Goal: Information Seeking & Learning: Compare options

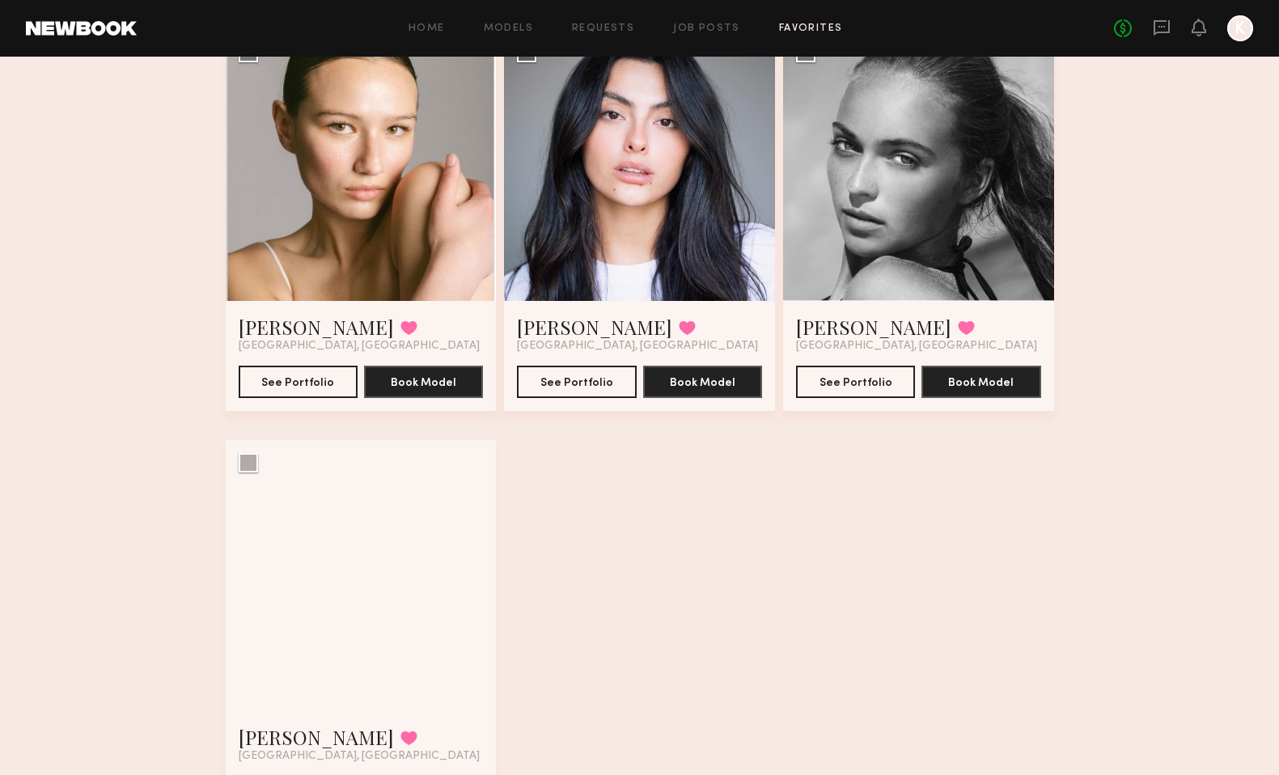
scroll to position [984, 0]
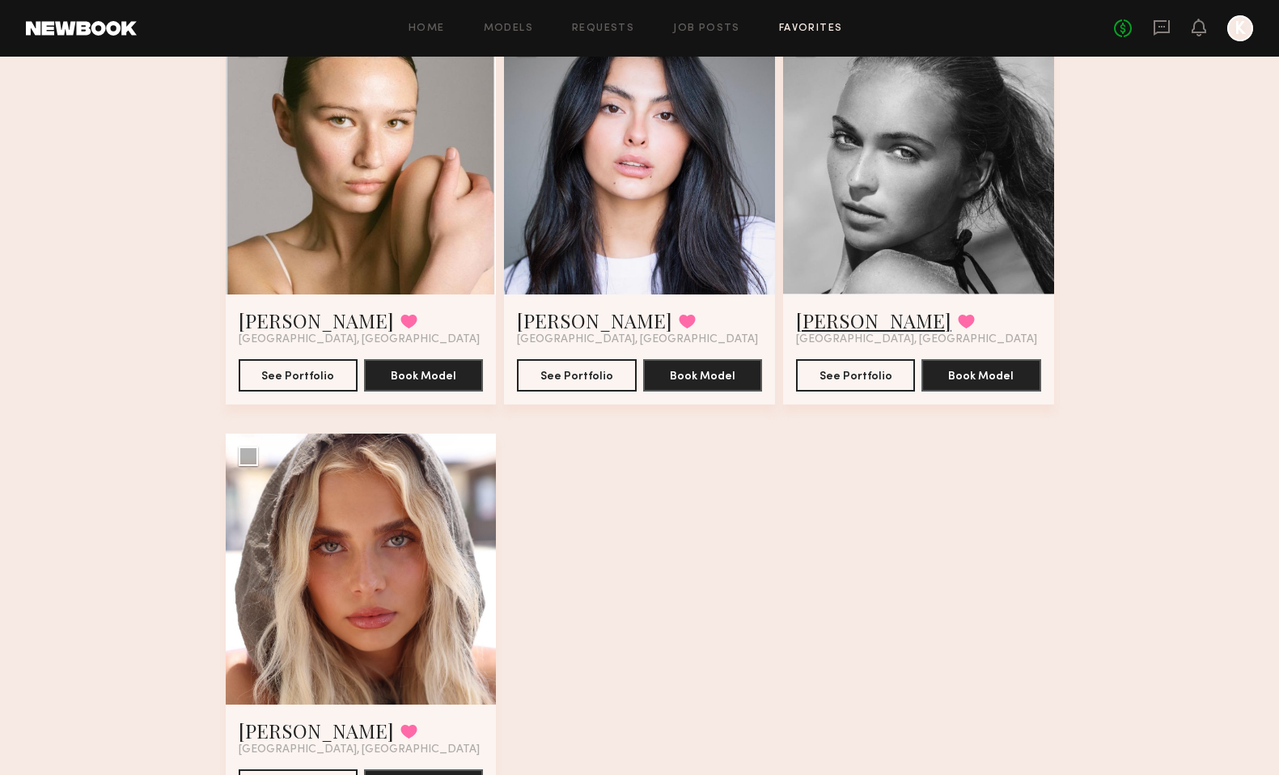
click at [853, 314] on link "Whitney T." at bounding box center [873, 320] width 155 height 26
click at [258, 723] on link "Allea S." at bounding box center [316, 730] width 155 height 26
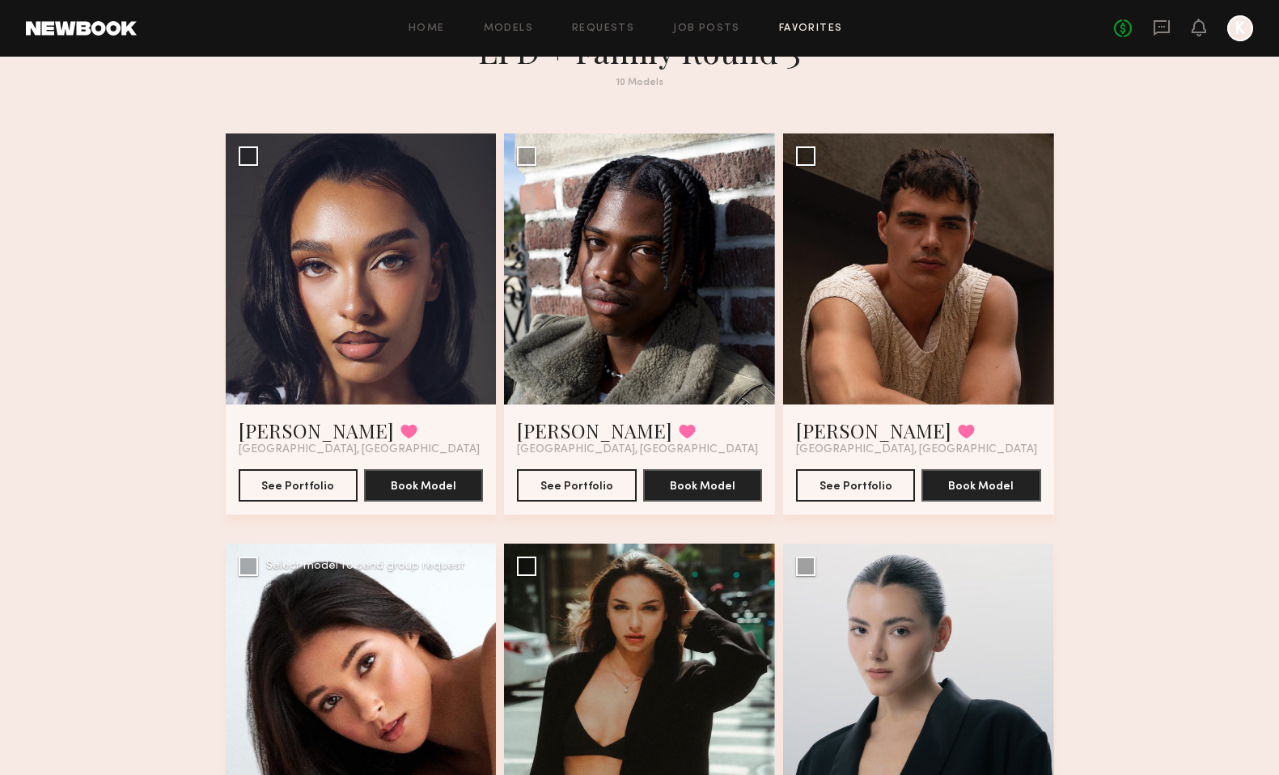
scroll to position [0, 0]
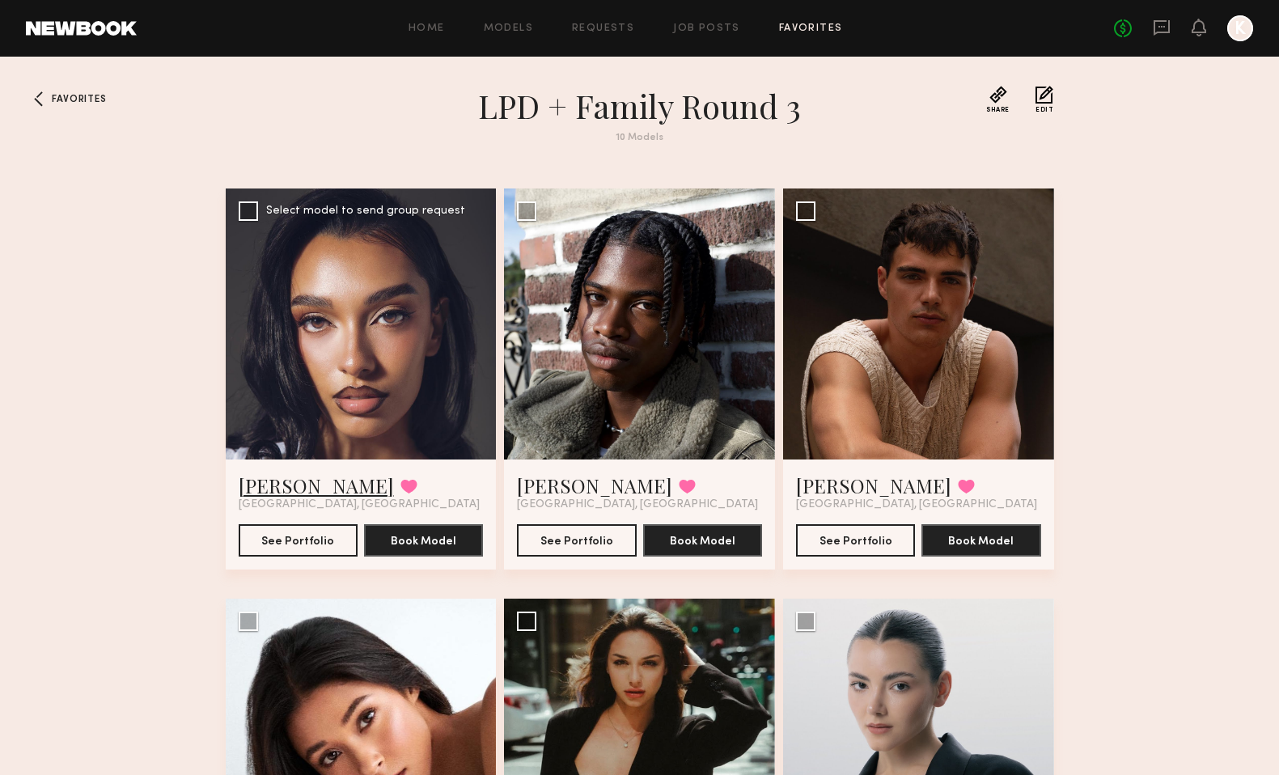
click at [324, 472] on link "[PERSON_NAME]" at bounding box center [316, 485] width 155 height 26
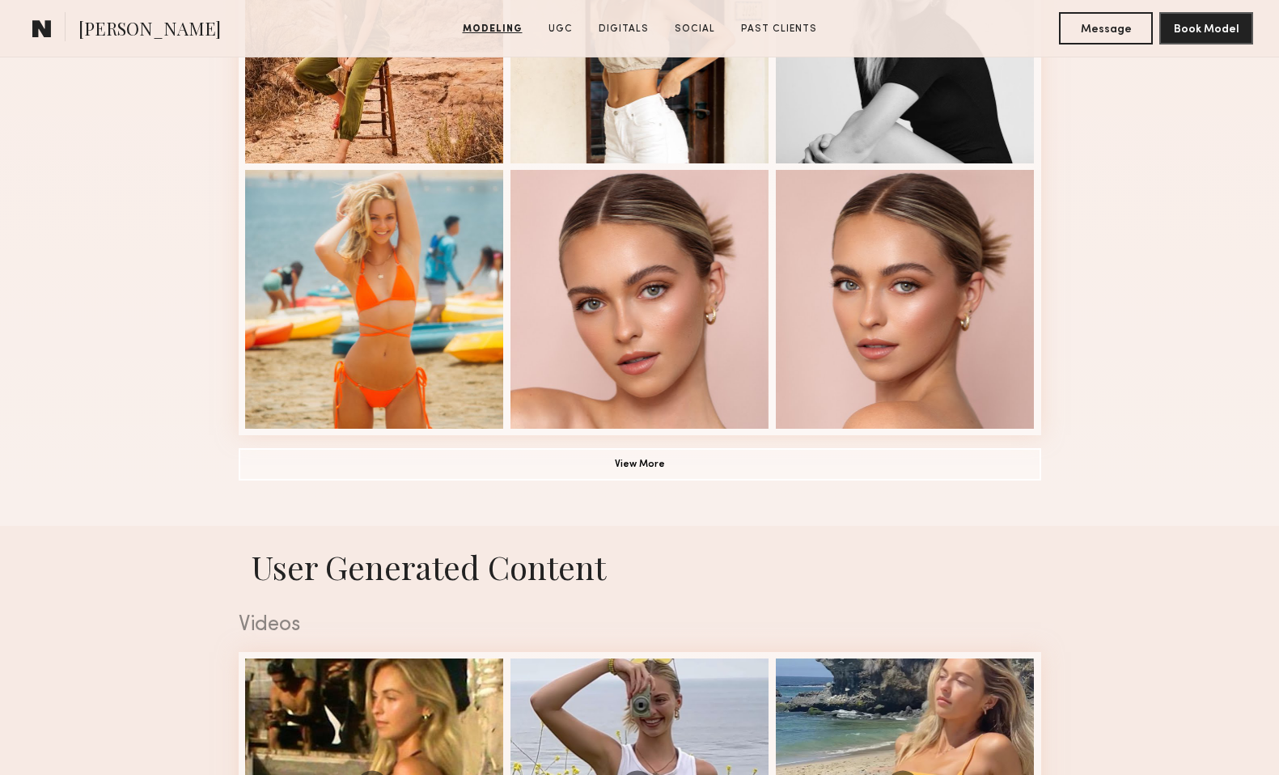
scroll to position [1107, 0]
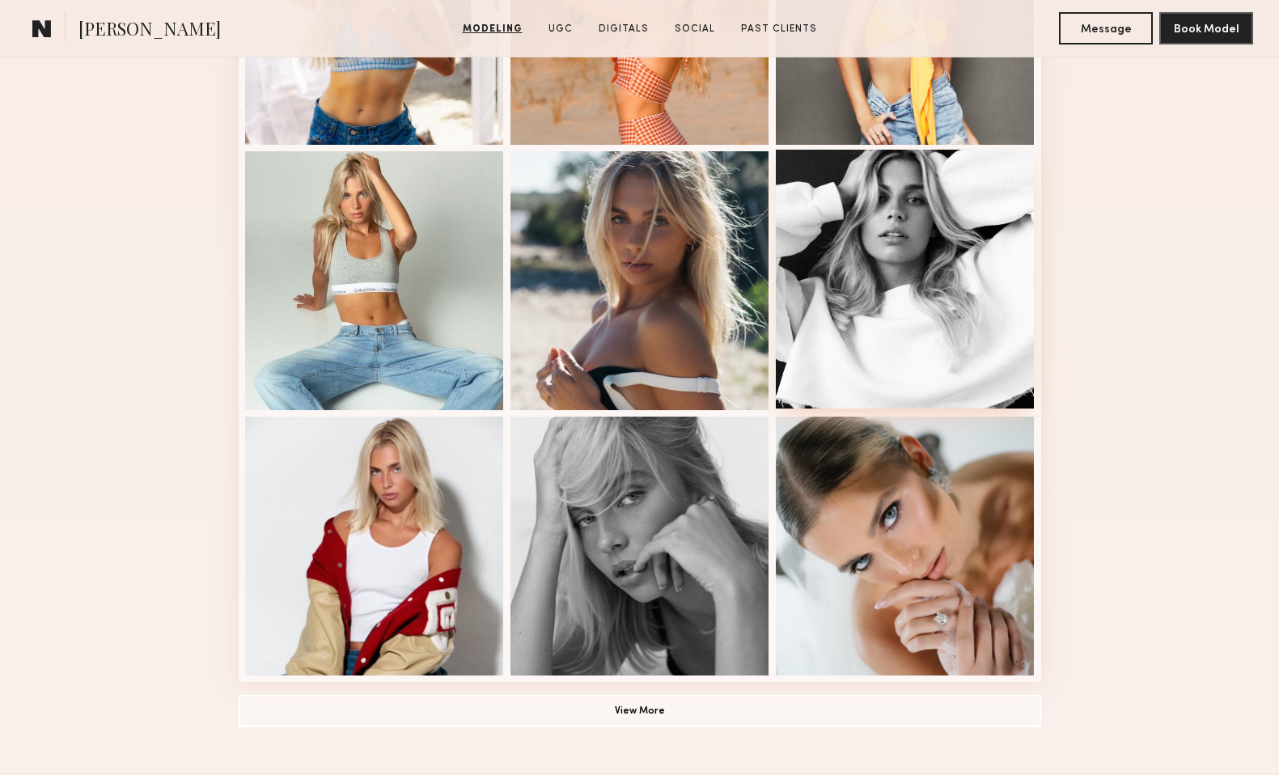
scroll to position [858, 0]
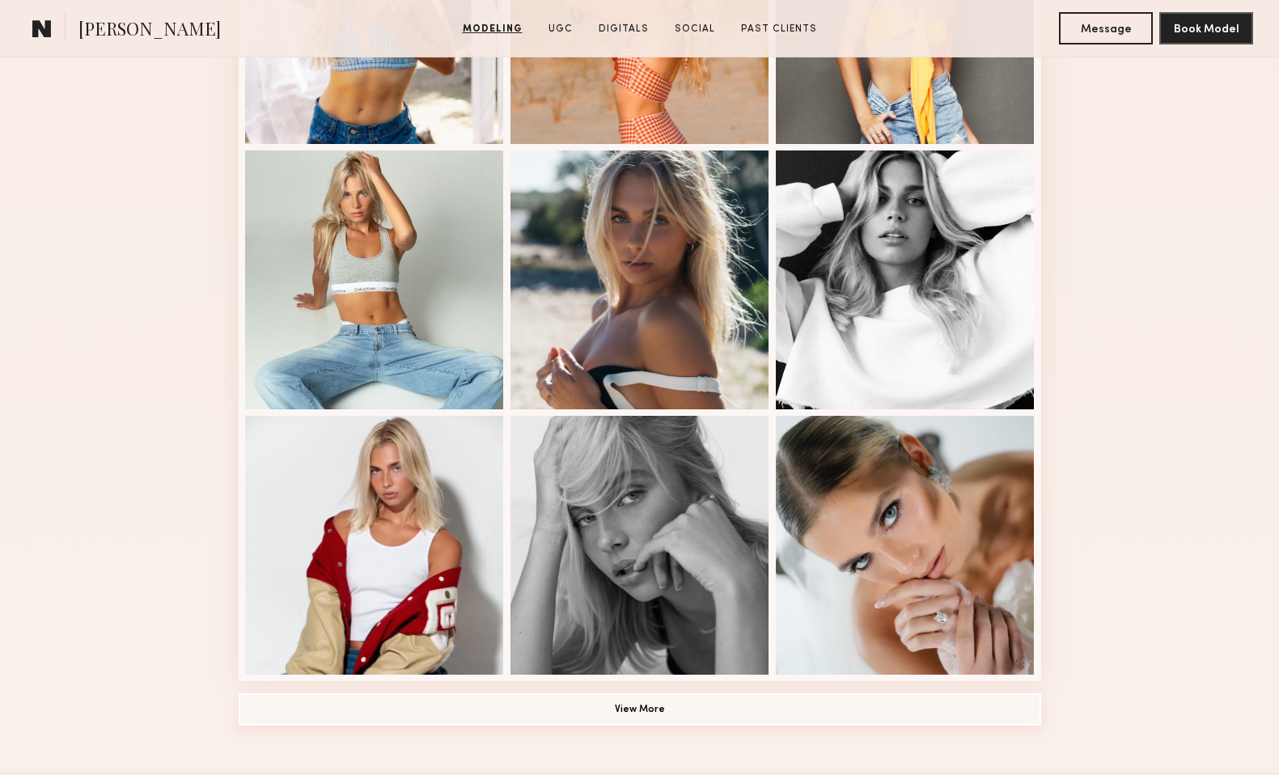
click at [690, 708] on button "View More" at bounding box center [640, 709] width 802 height 32
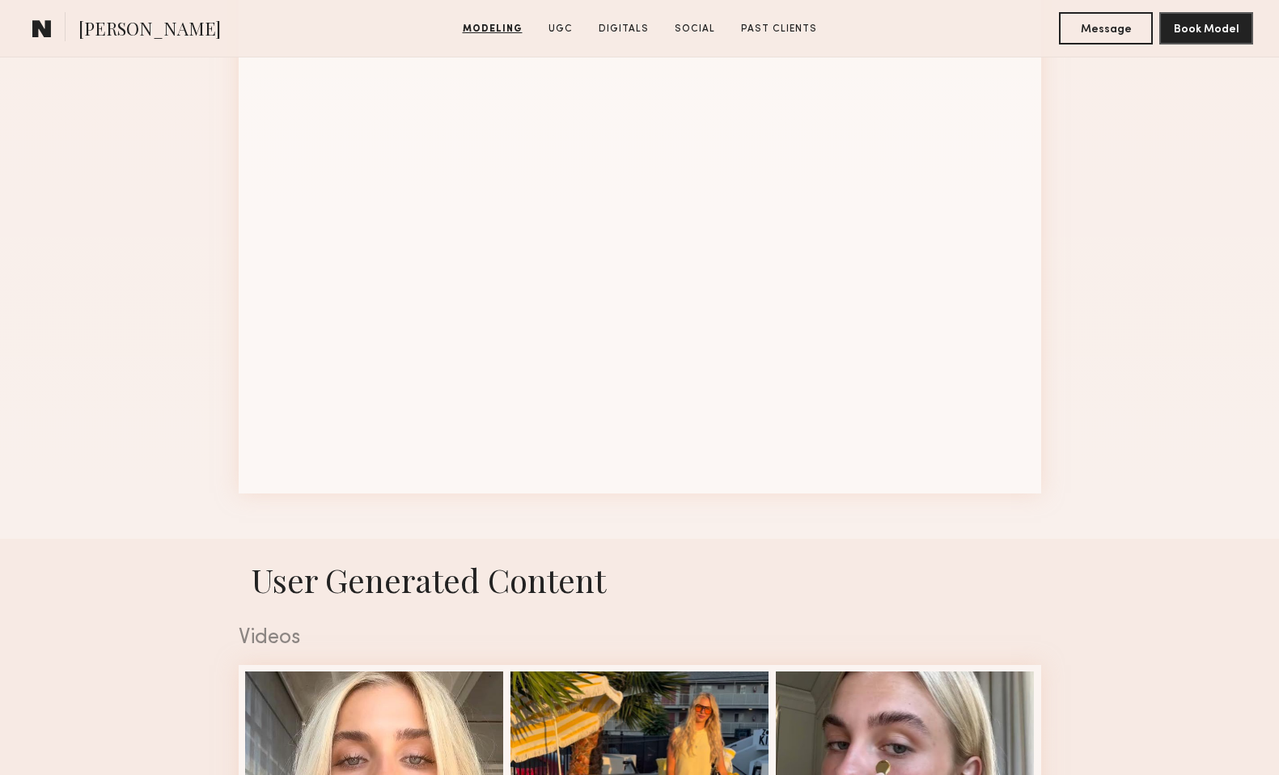
scroll to position [2100, 0]
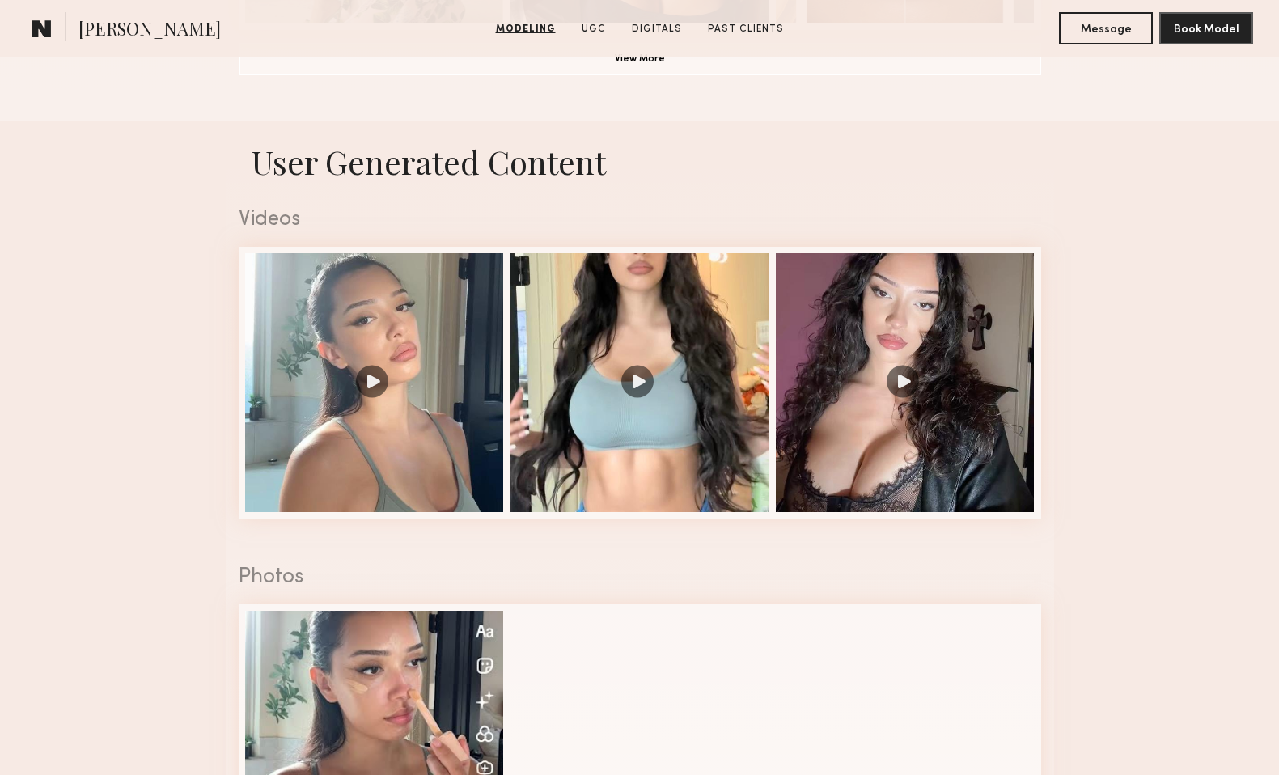
scroll to position [1603, 0]
